Goal: Navigation & Orientation: Find specific page/section

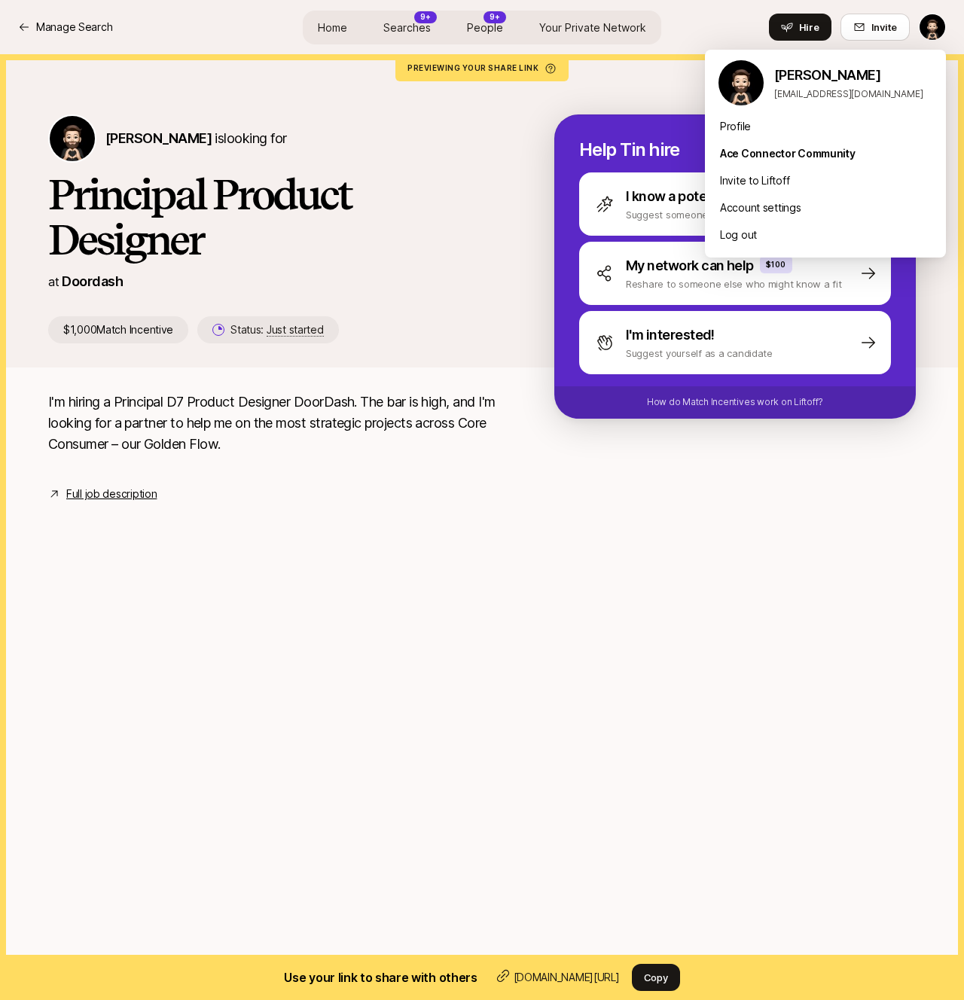
click at [933, 22] on html "Manage Search Home Searches 9+ People 9+ Your Private Network Hire Manage Searc…" at bounding box center [482, 500] width 964 height 1000
click at [99, 35] on html "Manage Search Home Searches 9+ People 9+ Your Private Network Hire Manage Searc…" at bounding box center [482, 500] width 964 height 1000
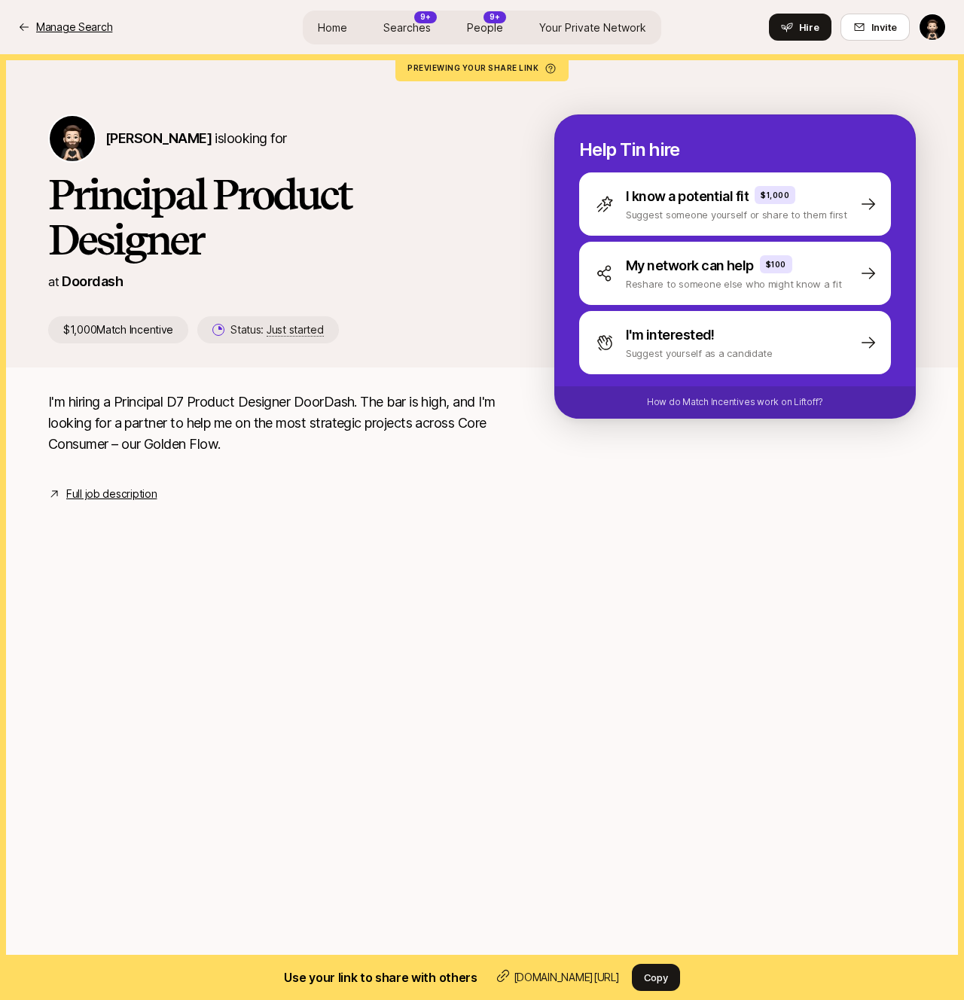
click at [96, 28] on p "Manage Search" at bounding box center [74, 27] width 76 height 18
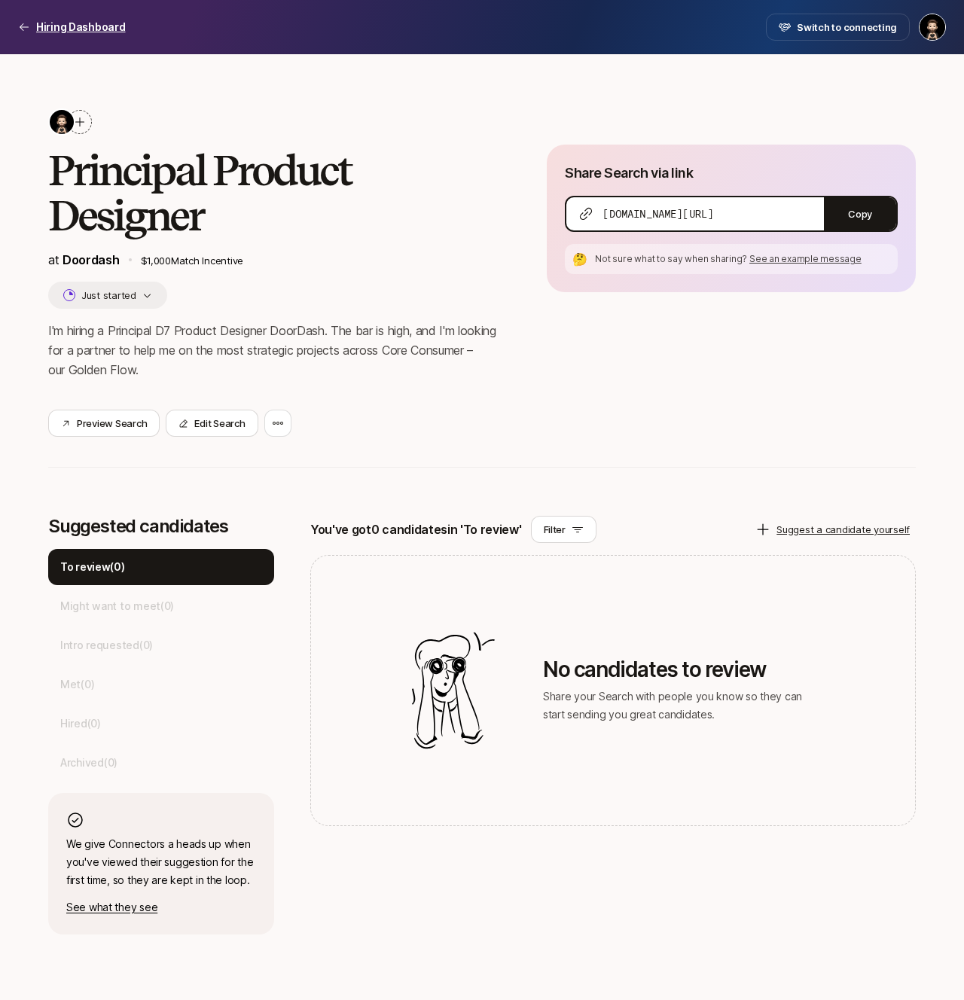
click at [41, 23] on p "Hiring Dashboard" at bounding box center [81, 27] width 90 height 18
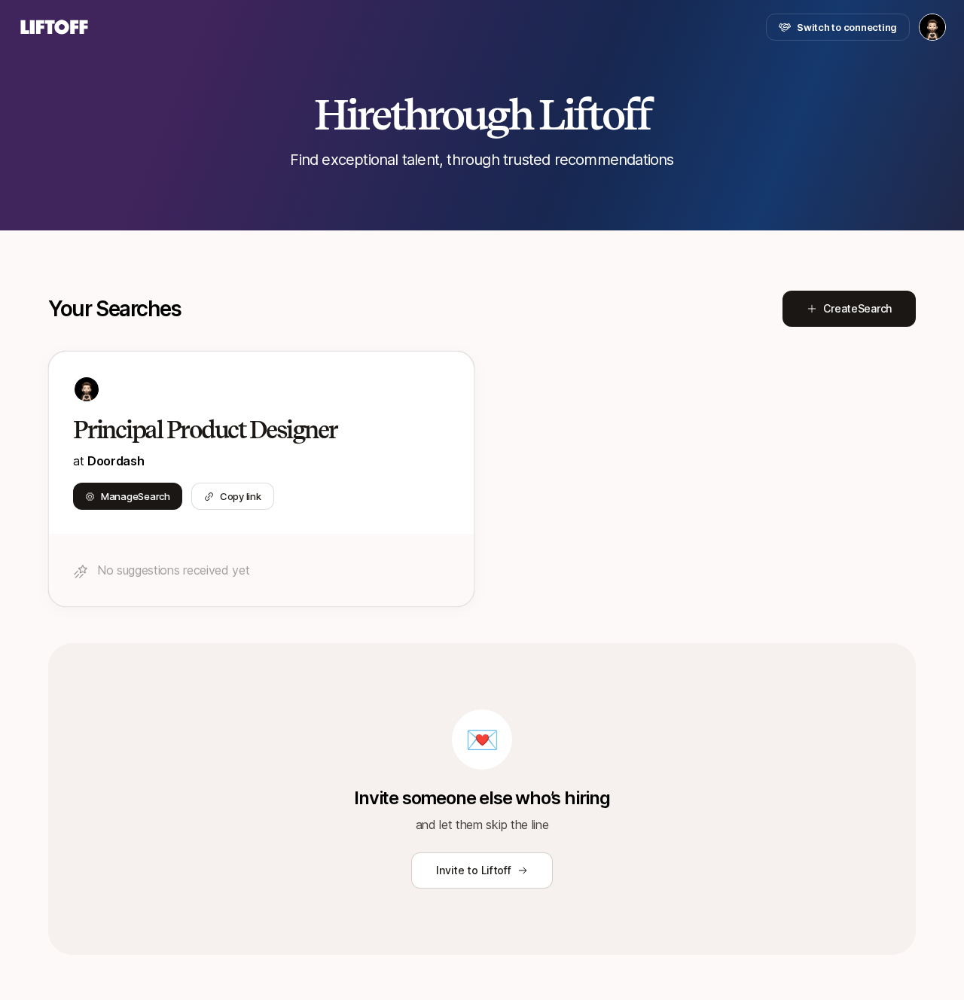
scroll to position [5, 0]
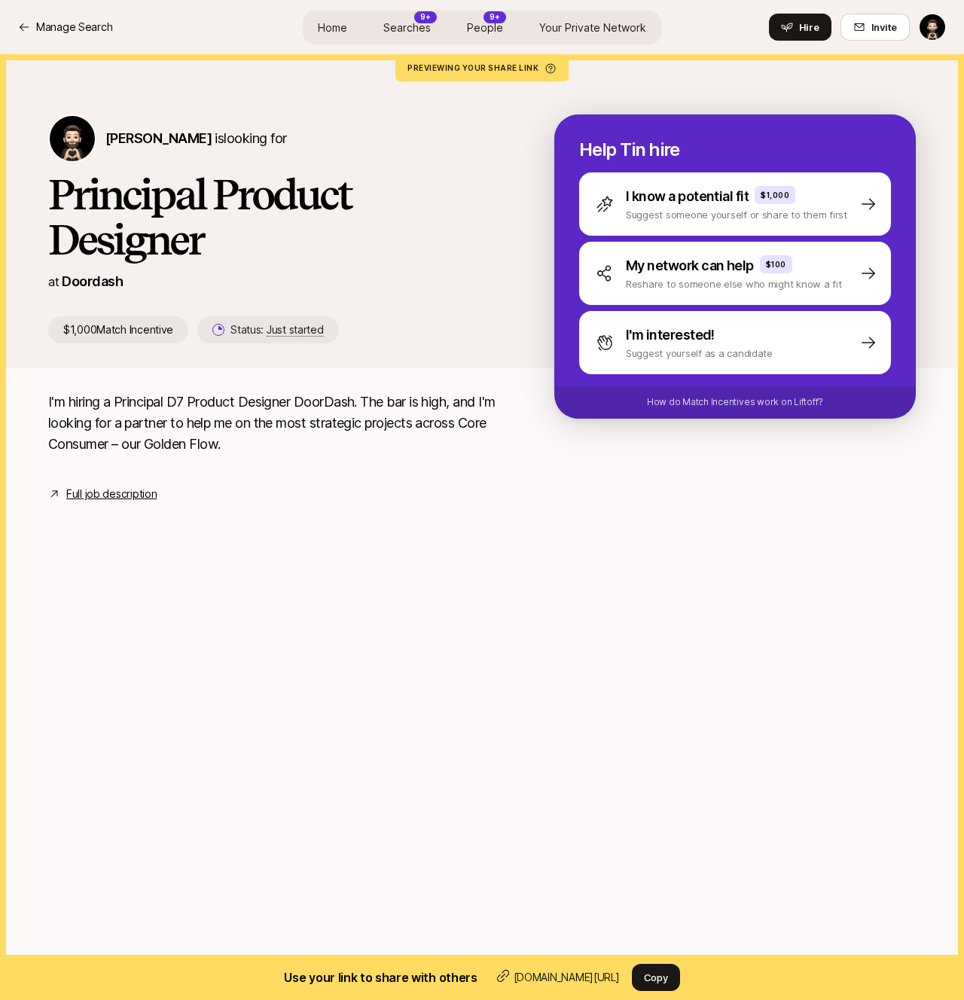
click at [543, 502] on div "I'm hiring a Principal D7 Product Designer DoorDash. The bar is high, and I'm l…" at bounding box center [481, 447] width 903 height 111
